Goal: Task Accomplishment & Management: Complete application form

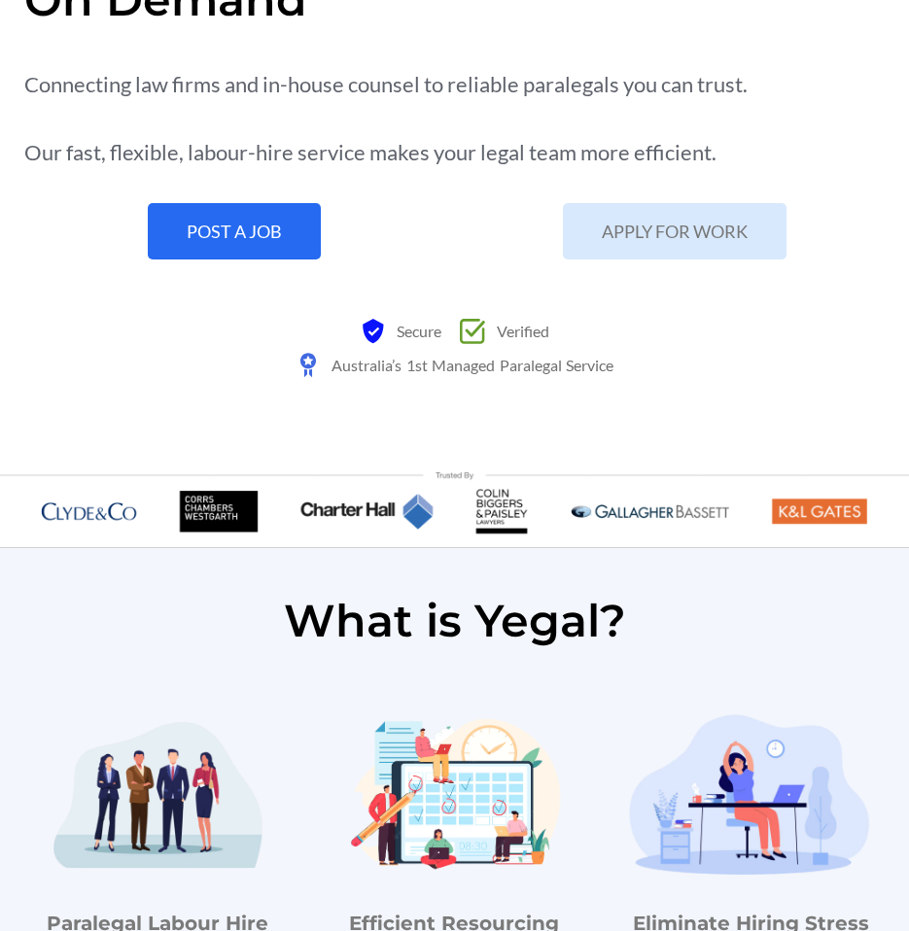
scroll to position [752, 0]
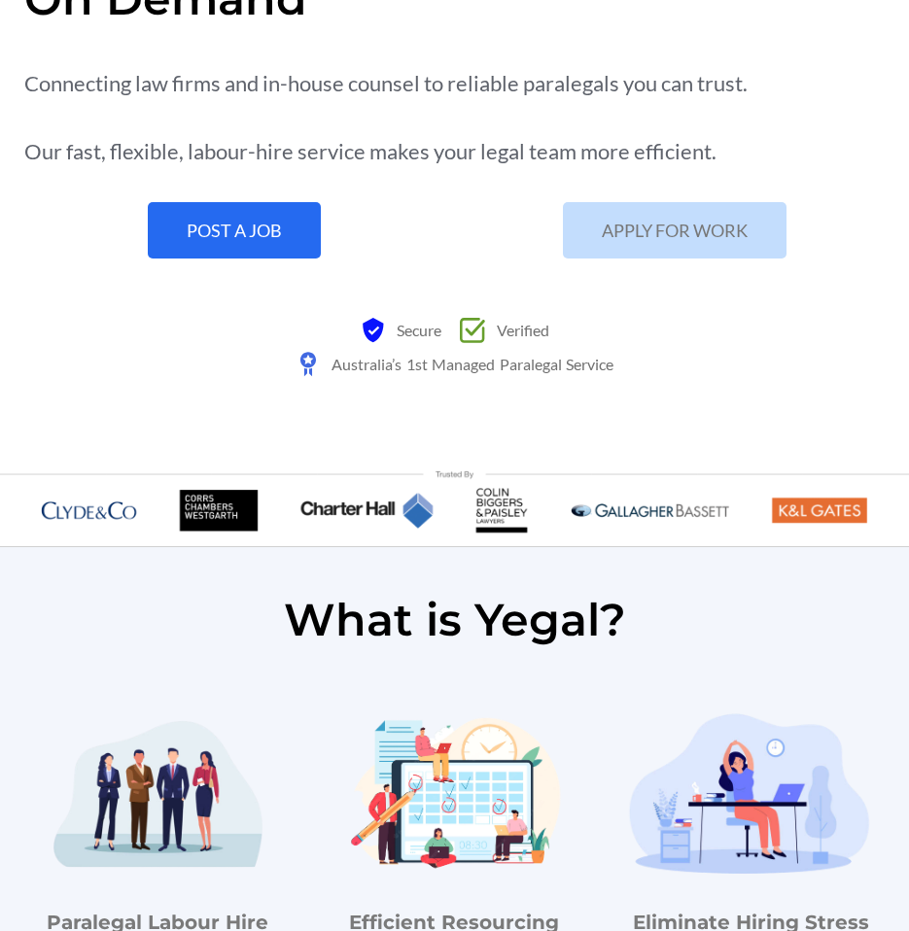
click at [631, 239] on span "APPLY FOR WORK" at bounding box center [675, 231] width 146 height 18
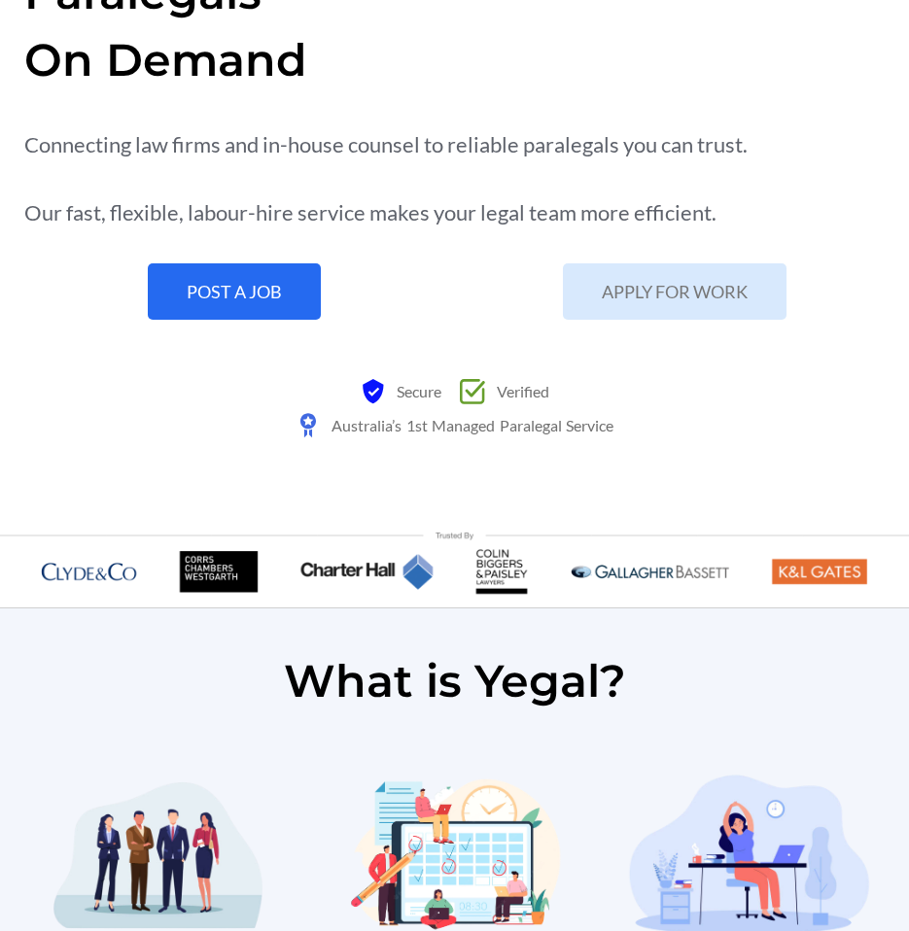
scroll to position [688, 0]
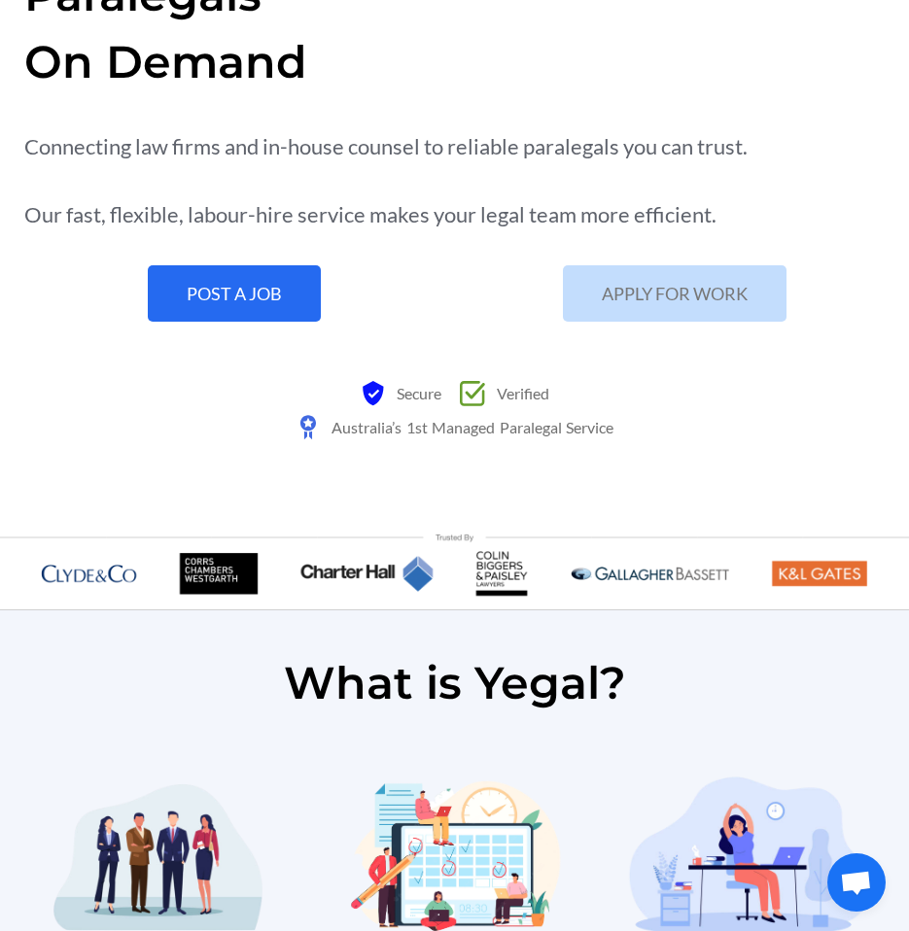
click at [620, 271] on link "APPLY FOR WORK" at bounding box center [675, 293] width 224 height 56
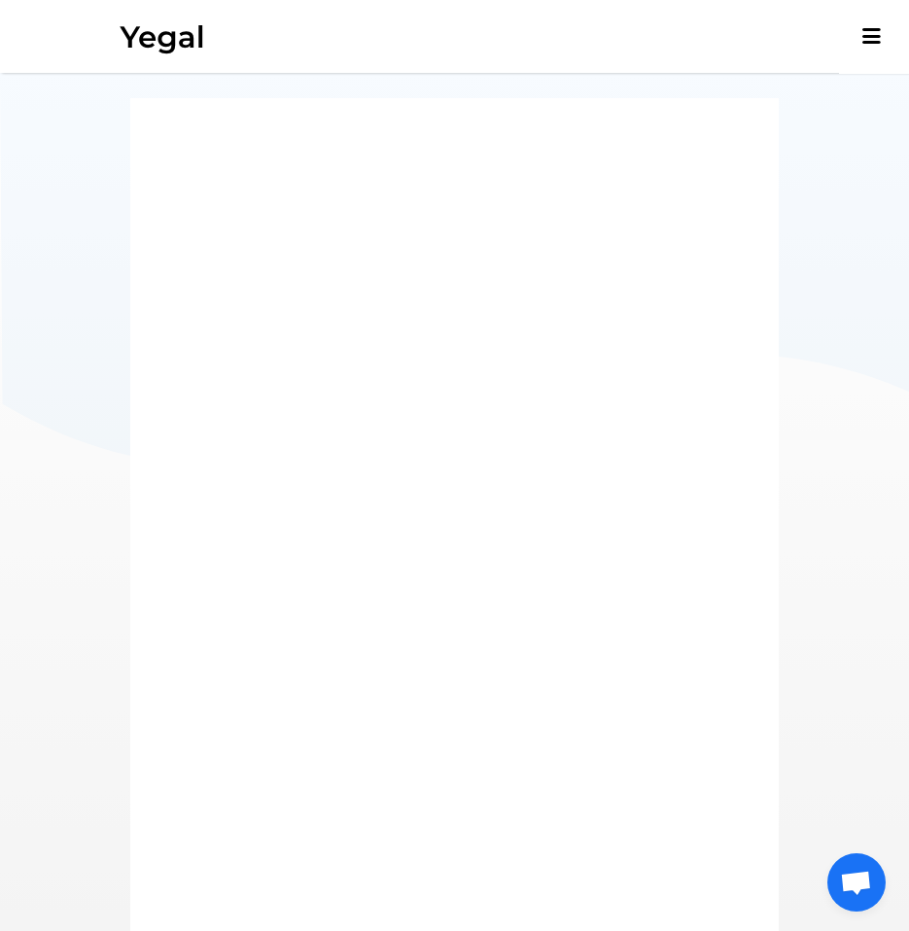
click at [118, 518] on div at bounding box center [454, 584] width 699 height 1023
